Goal: Task Accomplishment & Management: Complete application form

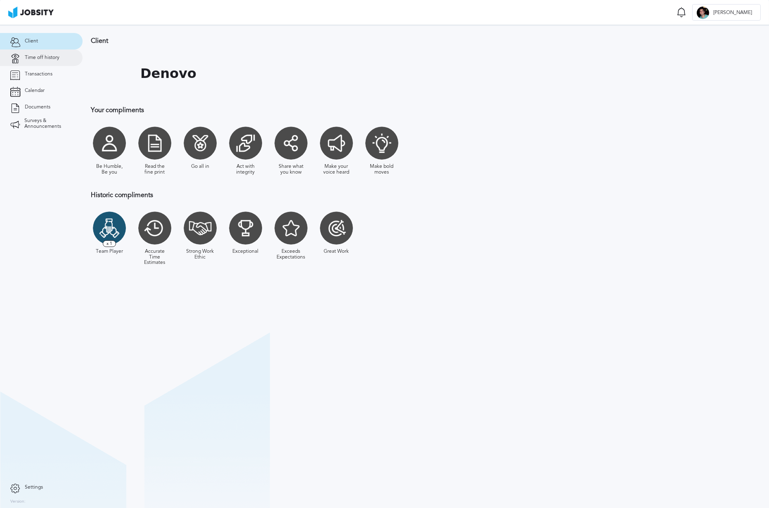
click at [24, 55] on link "Time off history" at bounding box center [41, 58] width 83 height 17
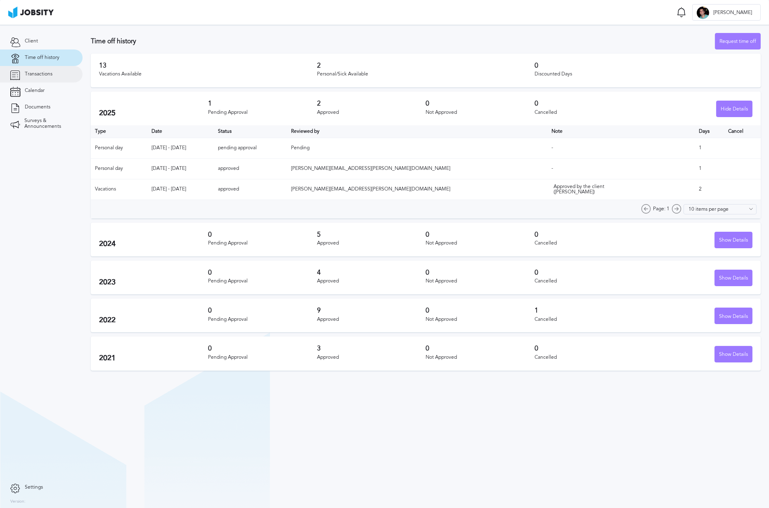
click at [26, 74] on span "Transactions" at bounding box center [39, 74] width 28 height 6
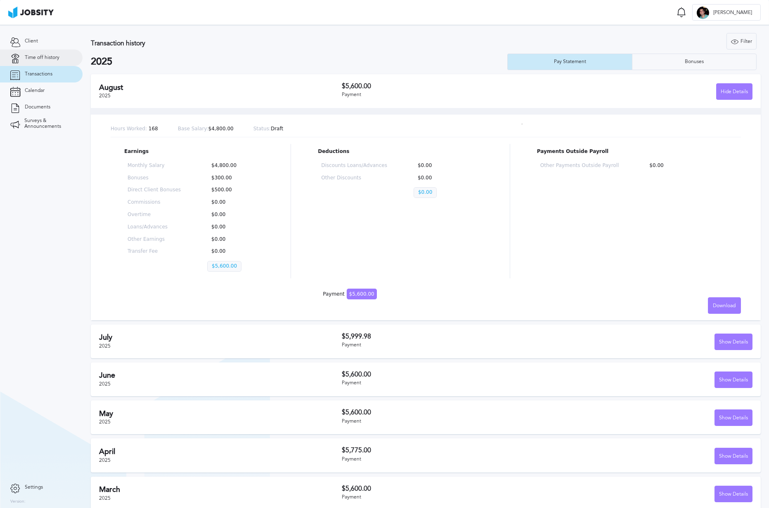
click at [33, 56] on span "Time off history" at bounding box center [42, 58] width 35 height 6
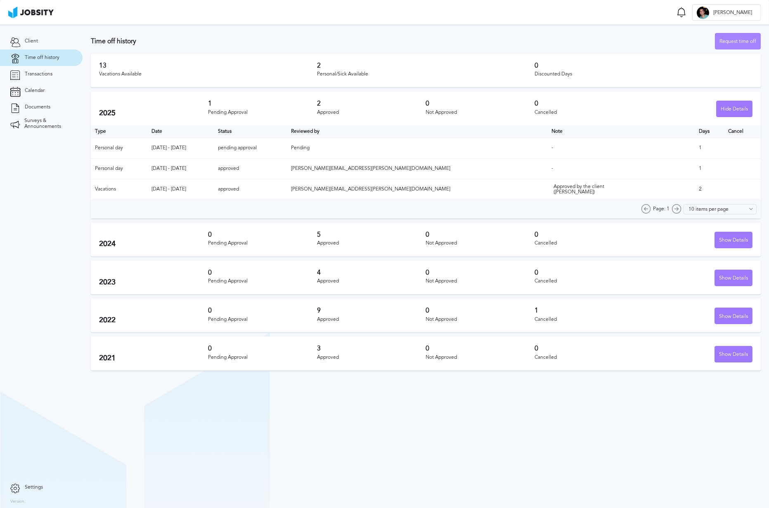
click at [728, 37] on div "Request time off" at bounding box center [737, 41] width 45 height 17
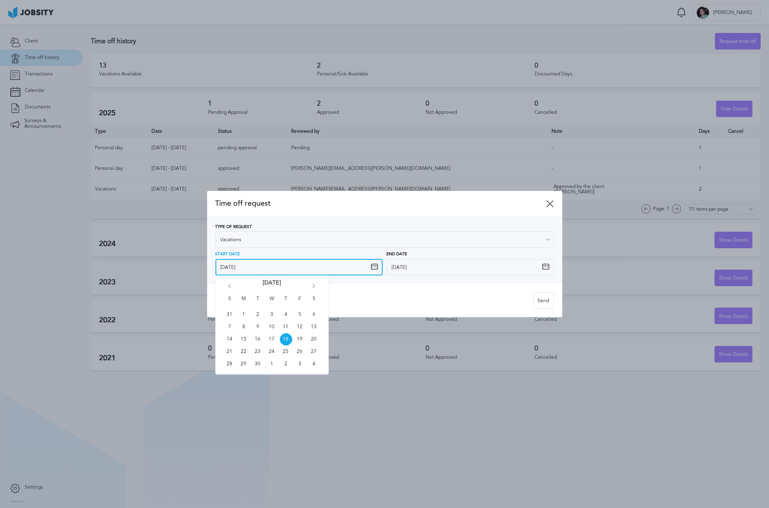
click at [273, 269] on input "[DATE]" at bounding box center [298, 267] width 167 height 17
click at [313, 285] on icon "Go forward 1 month" at bounding box center [313, 287] width 7 height 7
click at [270, 328] on span "8" at bounding box center [272, 327] width 12 height 12
type input "[DATE]"
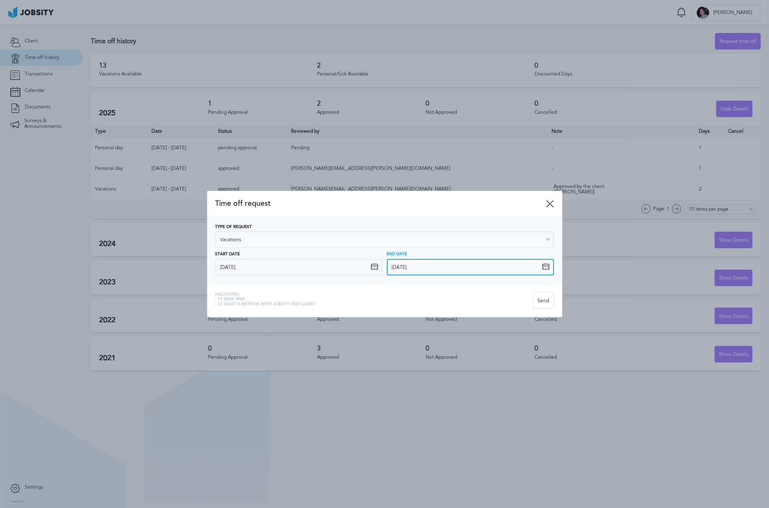
click at [418, 269] on input "[DATE]" at bounding box center [470, 267] width 167 height 17
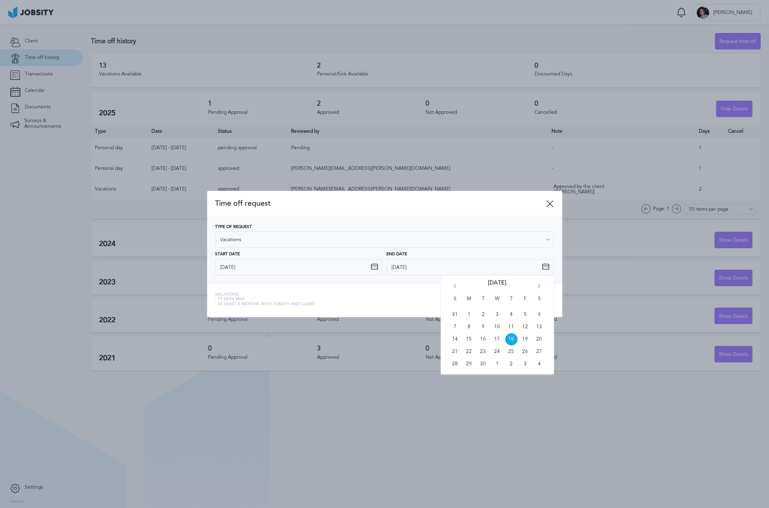
click at [540, 281] on div "S M T W T F S 31 1 2 3 4 5 6 7 8 9 10 11 12 13 14 15 16 17 18 19 20 21 22 23 24…" at bounding box center [497, 325] width 113 height 99
click at [541, 287] on icon "Go forward 1 month" at bounding box center [539, 287] width 7 height 7
click at [496, 336] on span "15" at bounding box center [497, 339] width 12 height 12
type input "[DATE]"
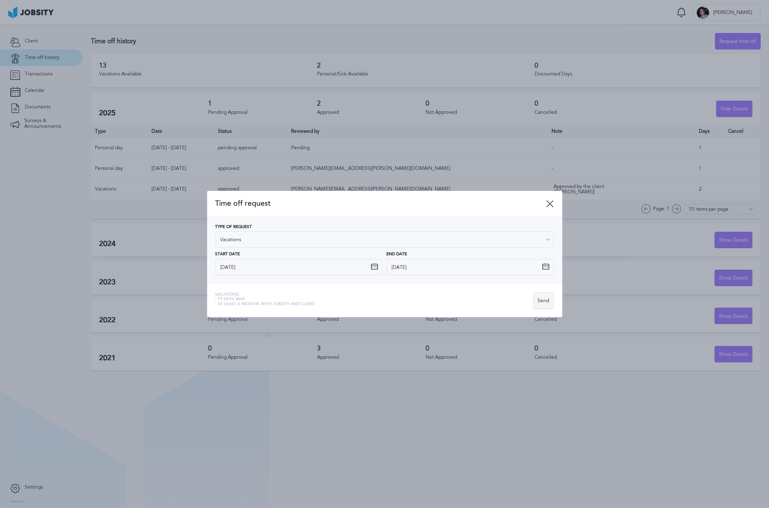
click at [543, 304] on div "Send" at bounding box center [543, 301] width 20 height 17
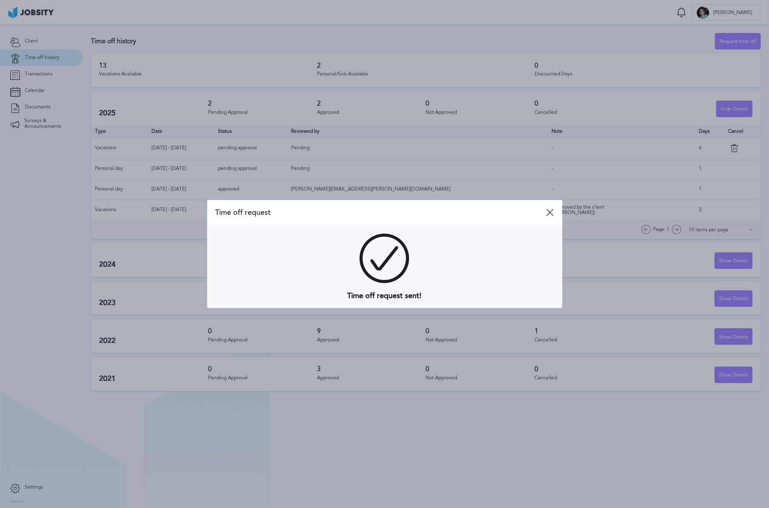
click at [545, 212] on span "Time off request" at bounding box center [380, 212] width 331 height 9
click at [547, 210] on icon at bounding box center [549, 212] width 7 height 7
